Goal: Task Accomplishment & Management: Manage account settings

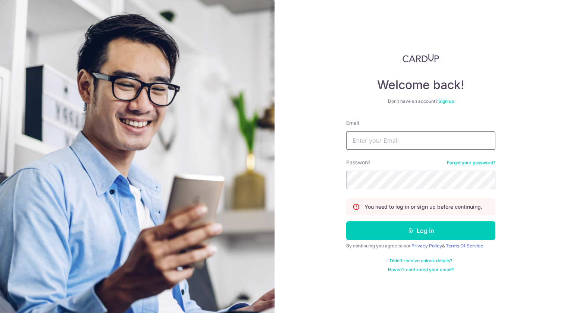
click at [394, 142] on input "Email" at bounding box center [420, 140] width 149 height 19
type input "[EMAIL_ADDRESS][DOMAIN_NAME]"
click at [346, 221] on button "Log in" at bounding box center [420, 230] width 149 height 19
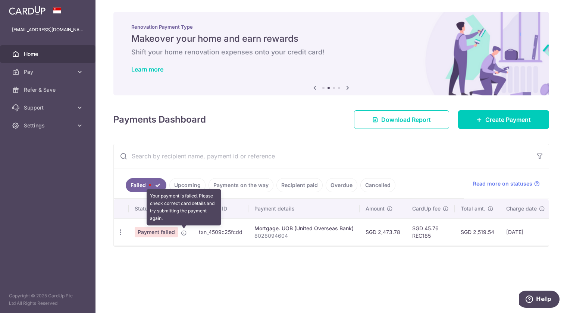
click at [183, 233] on icon at bounding box center [184, 233] width 6 height 6
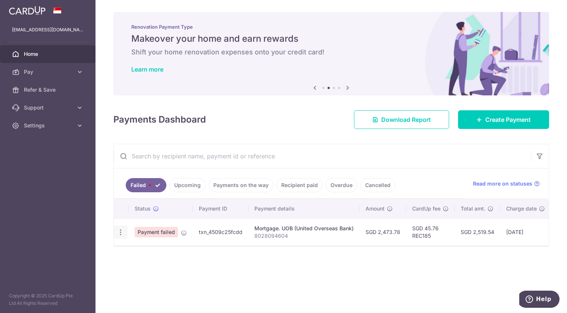
click at [119, 234] on icon "button" at bounding box center [121, 232] width 8 height 8
click at [170, 253] on span "Update payment" at bounding box center [160, 252] width 51 height 9
radio input "true"
type input "2,473.78"
type input "8028094604"
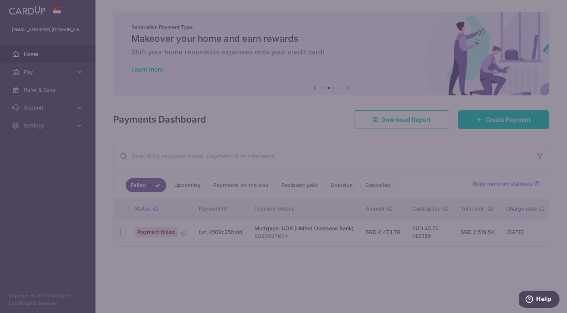
type input "REC185"
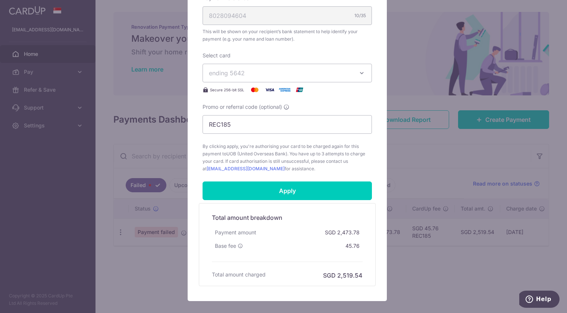
scroll to position [292, 0]
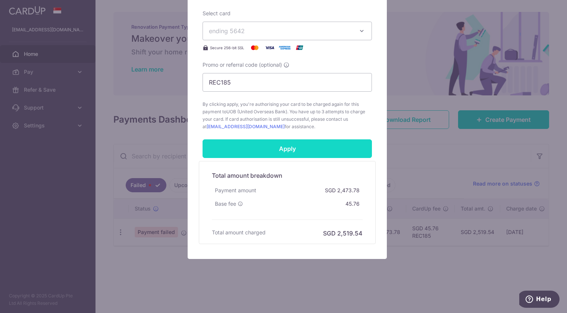
click at [319, 149] on input "Apply" at bounding box center [286, 148] width 169 height 19
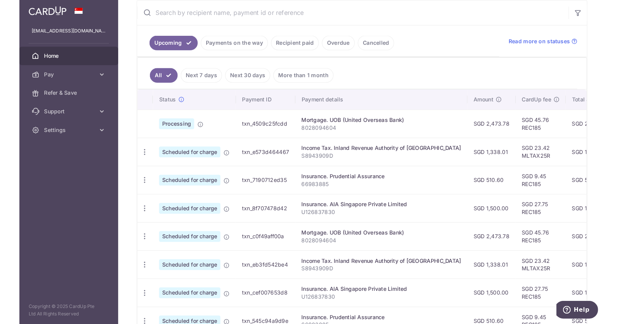
scroll to position [149, 0]
